Goal: Browse casually

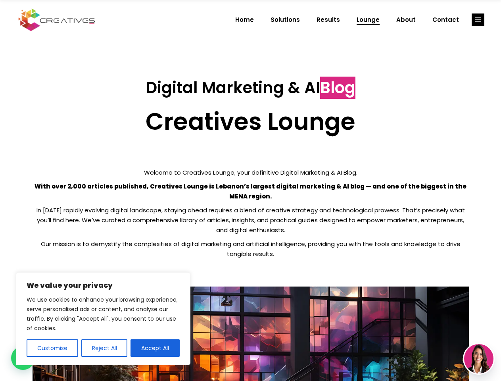
click at [250, 191] on p "With over 2,000 articles published, Creatives Lounge is Lebanon’s largest digit…" at bounding box center [251, 191] width 437 height 20
click at [52, 348] on button "Customise" at bounding box center [53, 347] width 52 height 17
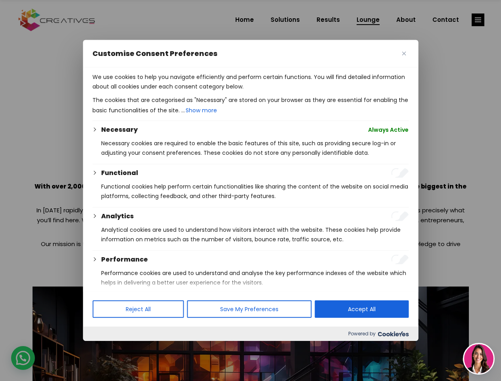
click at [104, 348] on div at bounding box center [250, 190] width 501 height 381
click at [155, 91] on p "We use cookies to help you navigate efficiently and perform certain functions. …" at bounding box center [250, 81] width 316 height 19
click at [478, 20] on div at bounding box center [250, 190] width 501 height 381
click at [479, 359] on img at bounding box center [478, 358] width 29 height 29
